Goal: Transaction & Acquisition: Subscribe to service/newsletter

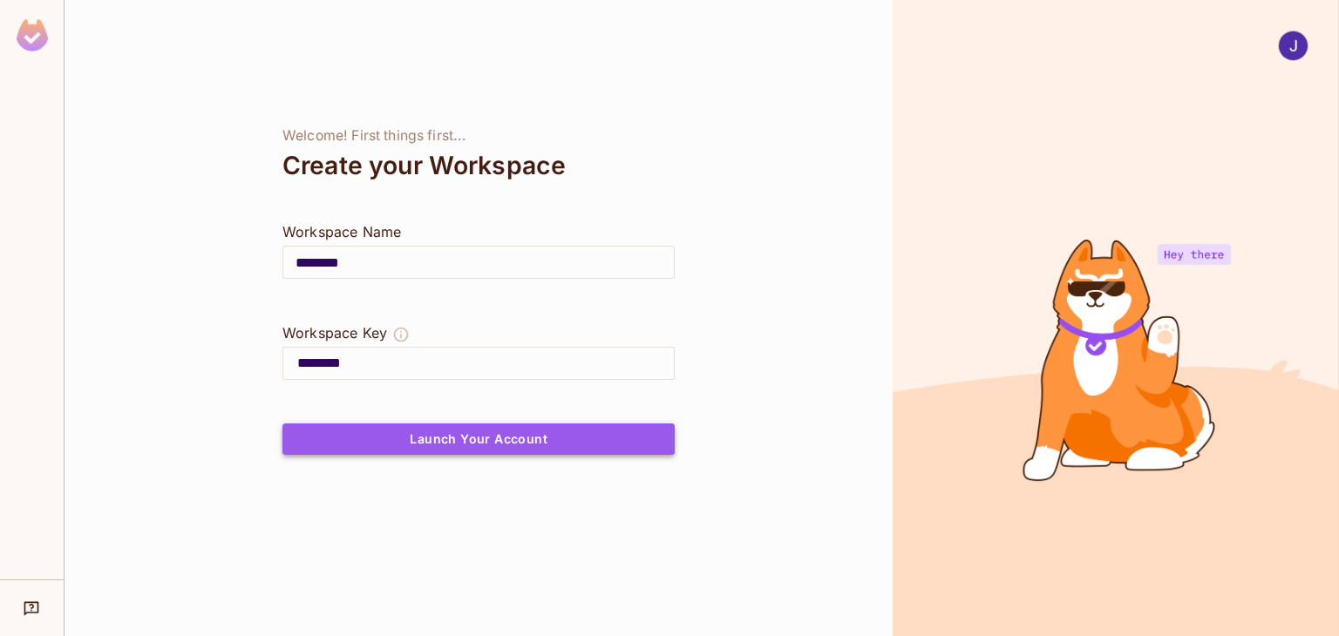
click at [495, 431] on button "Launch Your Account" at bounding box center [478, 439] width 392 height 31
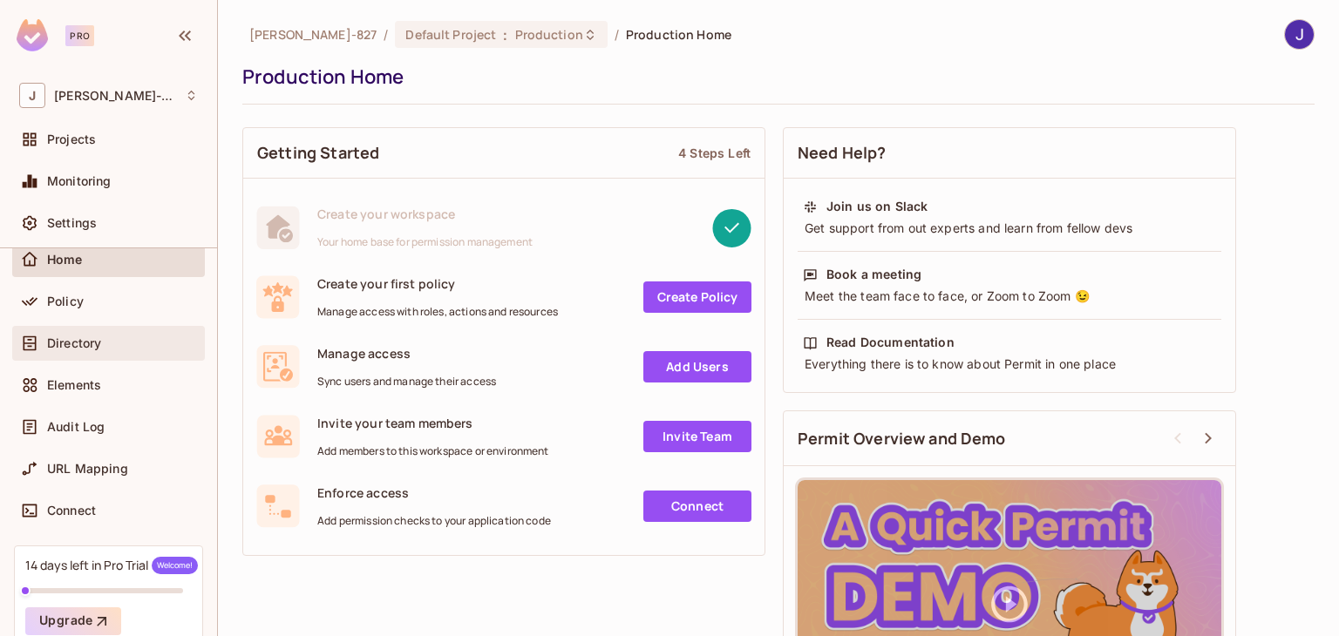
scroll to position [152, 0]
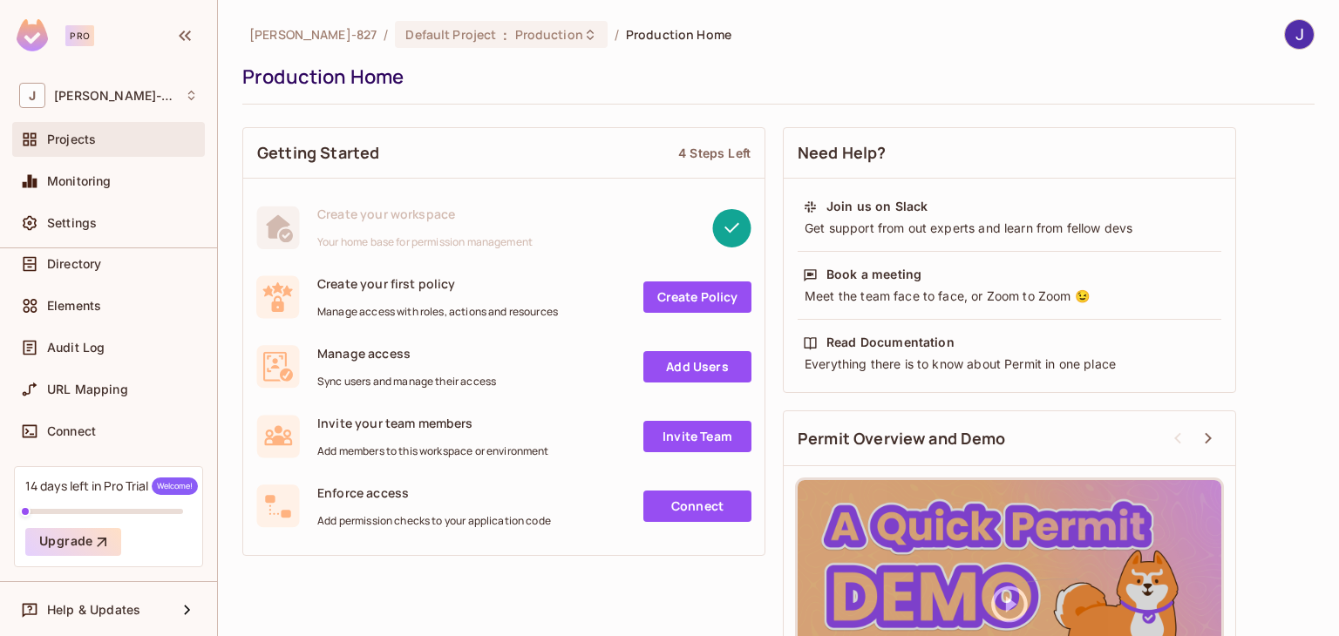
click at [109, 151] on div "Projects" at bounding box center [108, 139] width 193 height 35
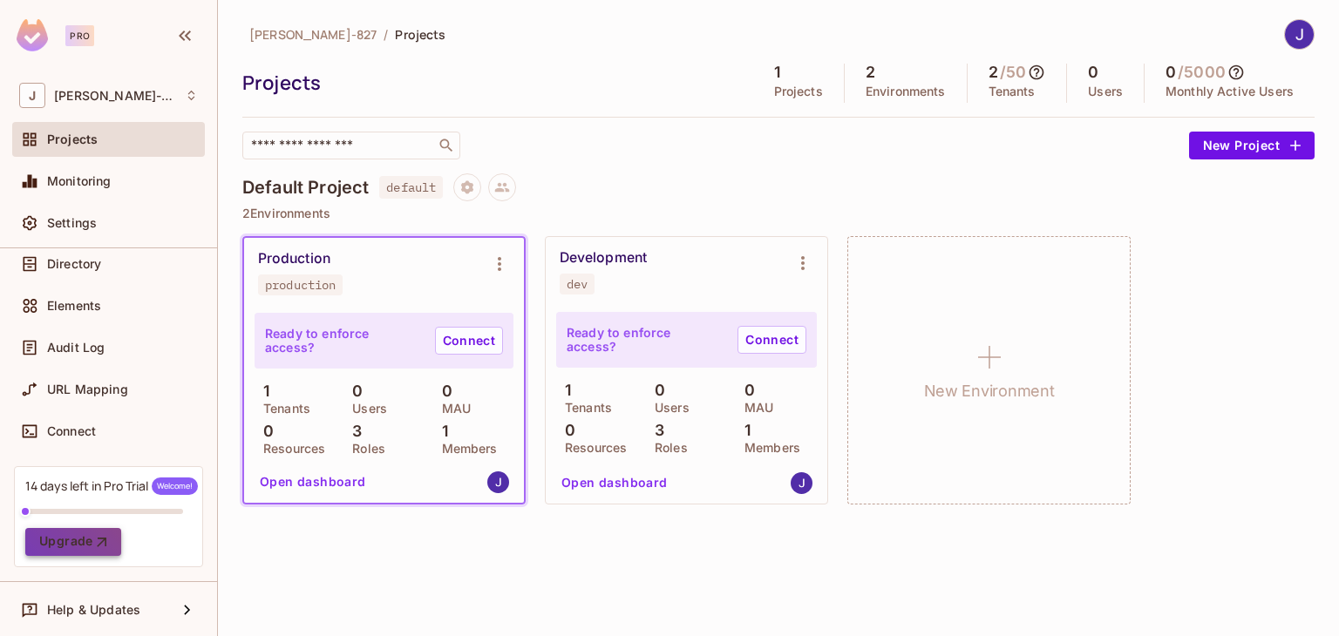
click at [75, 537] on button "Upgrade" at bounding box center [73, 542] width 96 height 28
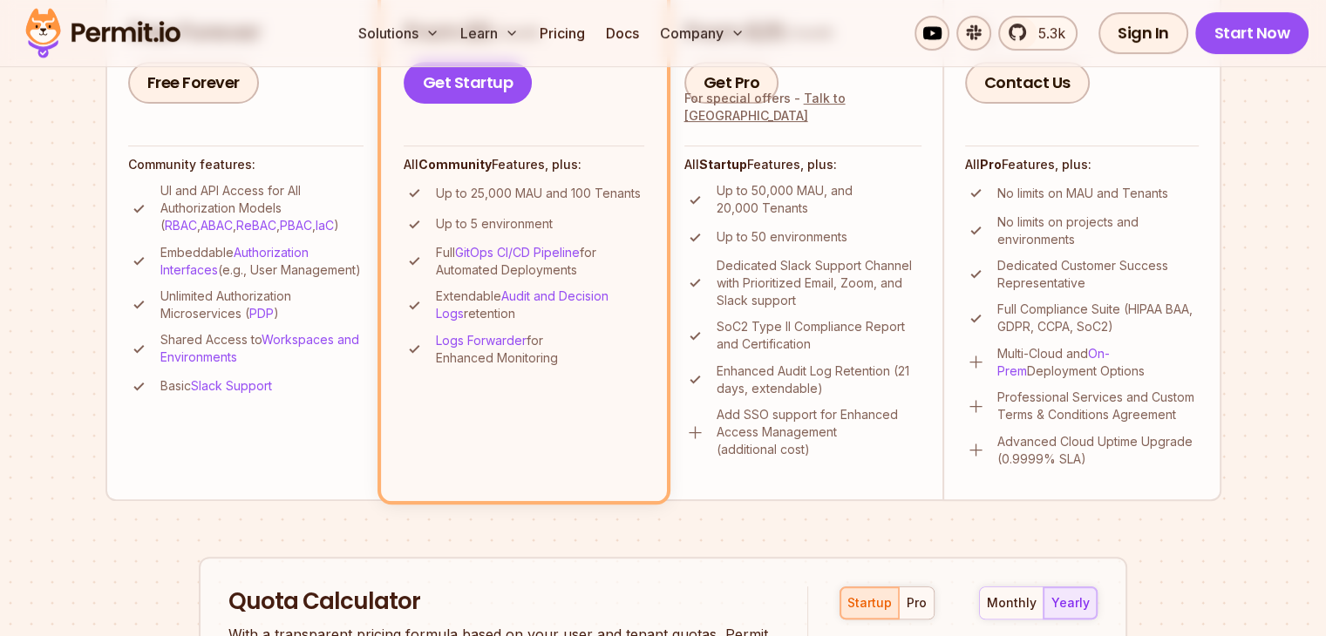
scroll to position [623, 0]
